Goal: Task Accomplishment & Management: Manage account settings

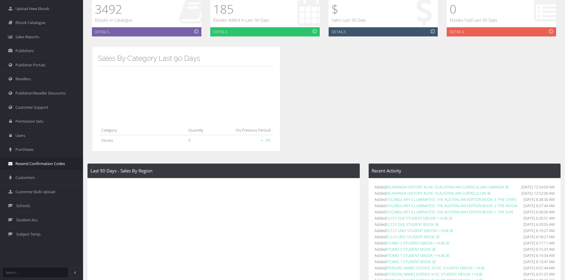
scroll to position [89, 0]
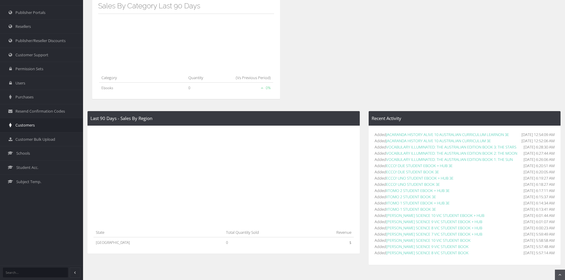
click at [31, 120] on link "Customers" at bounding box center [41, 125] width 83 height 14
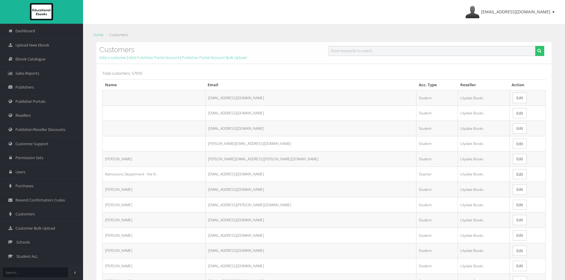
click at [372, 48] on input "text" at bounding box center [431, 51] width 207 height 10
paste input "IIAUO"
type input "IIAUO"
click at [535, 46] on button "submit" at bounding box center [539, 51] width 9 height 10
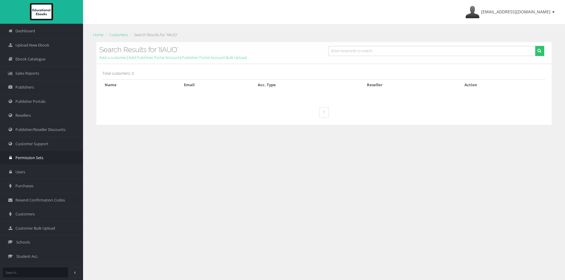
drag, startPoint x: 25, startPoint y: 242, endPoint x: 69, endPoint y: 155, distance: 96.9
click at [69, 155] on link "Permission Sets" at bounding box center [41, 158] width 83 height 14
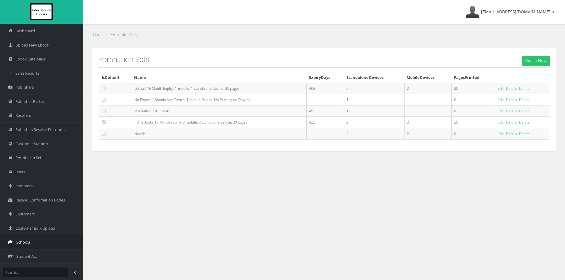
click at [24, 241] on span "Schools" at bounding box center [23, 242] width 14 height 6
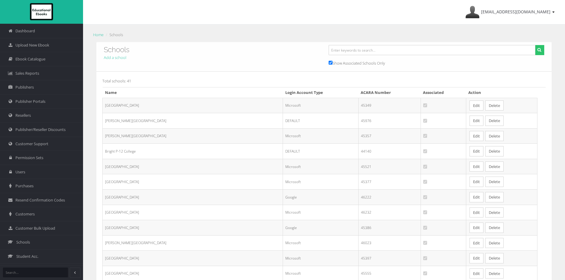
click at [252, 68] on div "Schools Add a school" at bounding box center [211, 56] width 225 height 23
click at [469, 137] on link "Edit" at bounding box center [476, 136] width 14 height 10
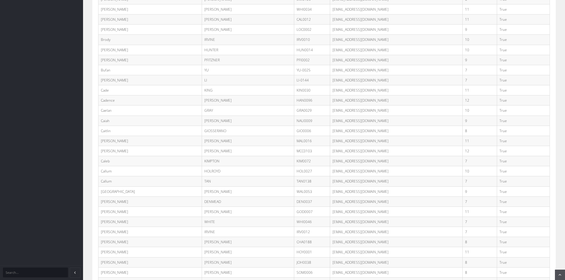
scroll to position [2288, 0]
click at [334, 92] on td "[EMAIL_ADDRESS][DOMAIN_NAME]" at bounding box center [396, 91] width 132 height 10
click at [363, 90] on td "[EMAIL_ADDRESS][DOMAIN_NAME]" at bounding box center [396, 91] width 132 height 10
drag, startPoint x: 101, startPoint y: 89, endPoint x: 447, endPoint y: 28, distance: 351.2
click at [495, 90] on tr "[PERSON_NAME] [PERSON_NAME]-0144 [EMAIL_ADDRESS][DOMAIN_NAME] 7 True" at bounding box center [323, 91] width 451 height 10
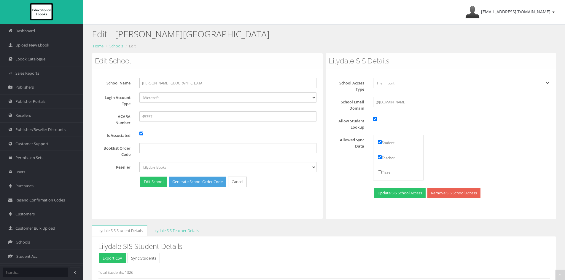
scroll to position [9138, 0]
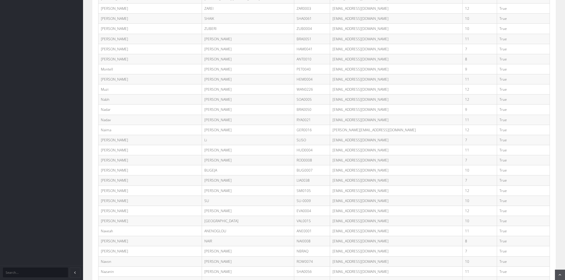
click at [381, 140] on td "[EMAIL_ADDRESS][DOMAIN_NAME]" at bounding box center [396, 140] width 132 height 10
drag, startPoint x: 378, startPoint y: 139, endPoint x: 336, endPoint y: 140, distance: 42.4
click at [336, 140] on td "[EMAIL_ADDRESS][DOMAIN_NAME]" at bounding box center [396, 140] width 132 height 10
copy td "[EMAIL_ADDRESS][DOMAIN_NAME]"
click at [346, 140] on td "[EMAIL_ADDRESS][DOMAIN_NAME]" at bounding box center [396, 140] width 132 height 10
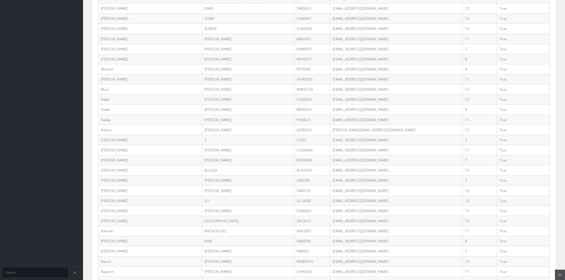
drag, startPoint x: 382, startPoint y: 139, endPoint x: 336, endPoint y: 139, distance: 45.9
click at [336, 139] on td "[EMAIL_ADDRESS][DOMAIN_NAME]" at bounding box center [396, 140] width 132 height 10
copy td "[EMAIL_ADDRESS][DOMAIN_NAME]"
